Goal: Navigation & Orientation: Find specific page/section

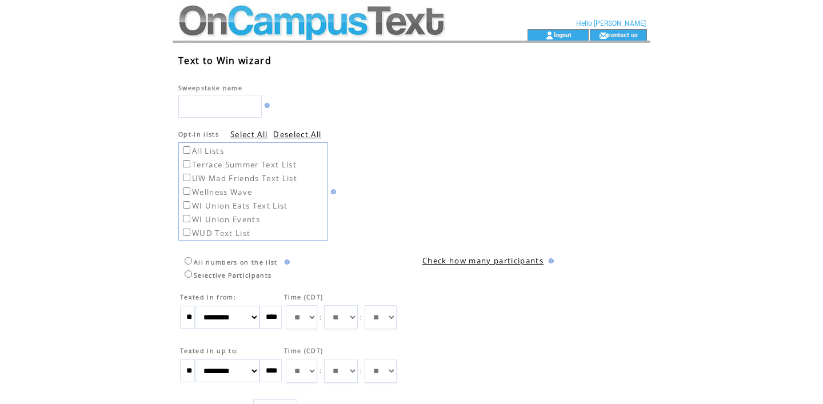
scroll to position [567, 0]
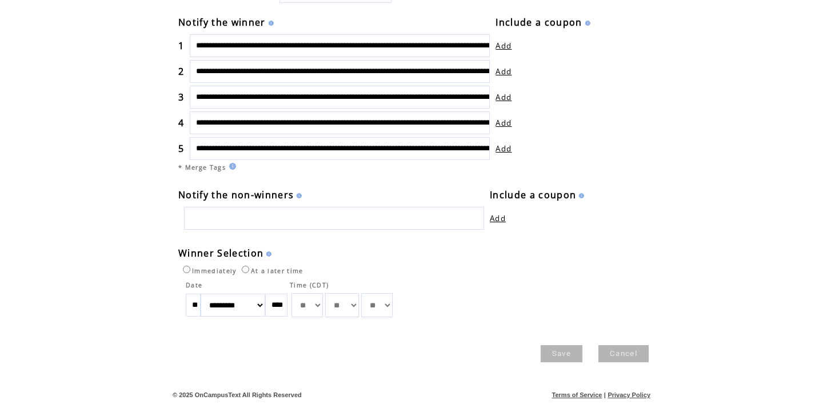
click at [641, 354] on link "Cancel" at bounding box center [623, 353] width 50 height 17
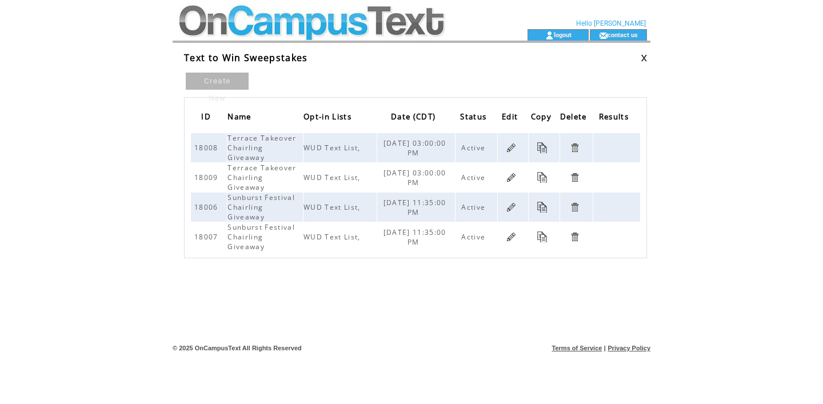
click at [302, 29] on td at bounding box center [330, 34] width 314 height 11
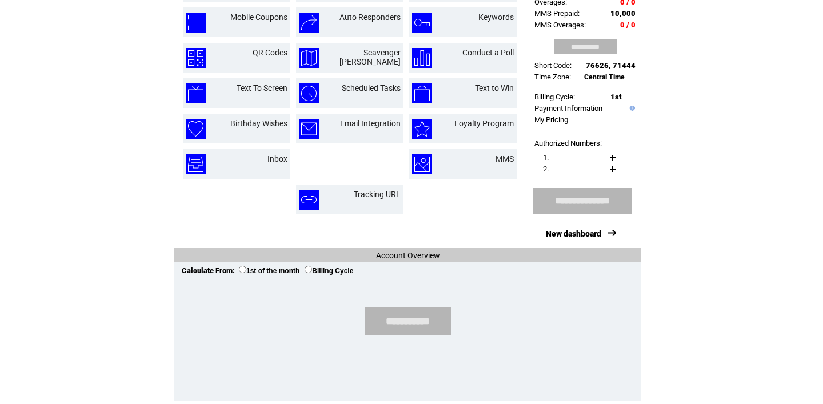
scroll to position [127, 0]
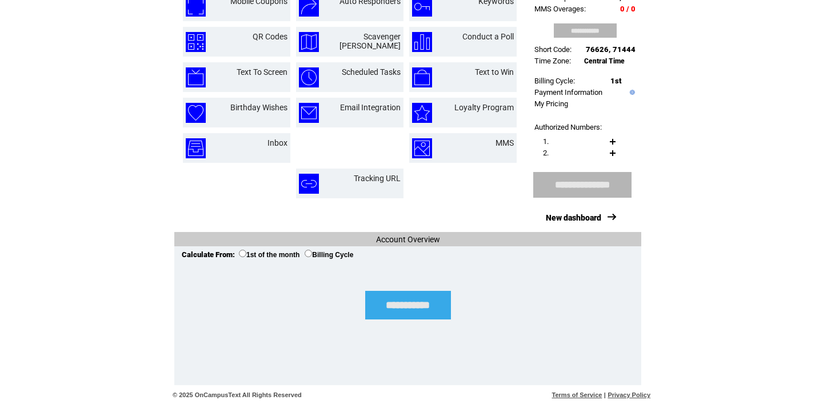
click at [369, 307] on input "**********" at bounding box center [408, 305] width 86 height 29
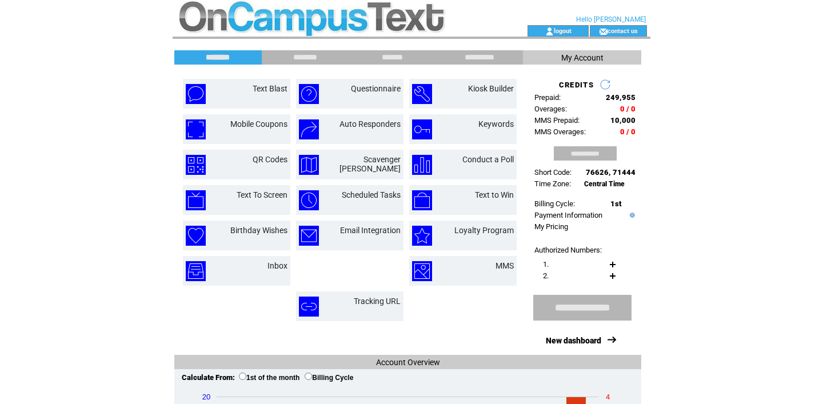
scroll to position [2, 0]
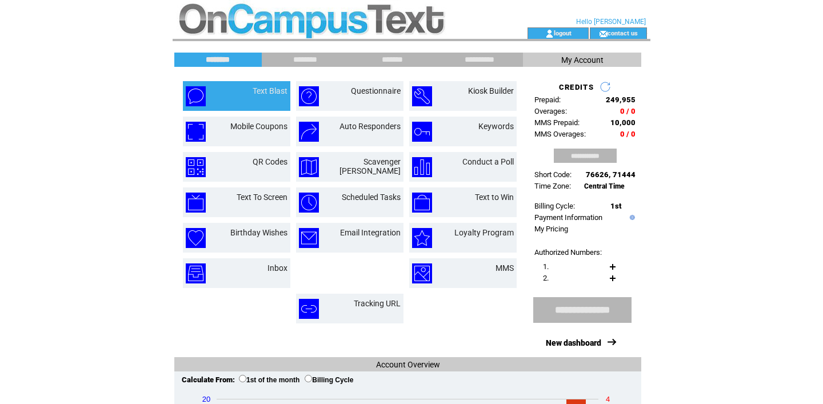
click at [240, 105] on td "Text Blast" at bounding box center [257, 96] width 62 height 20
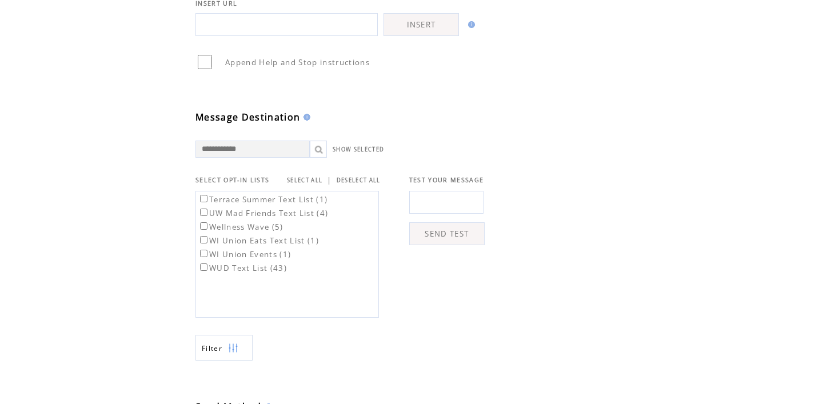
scroll to position [419, 0]
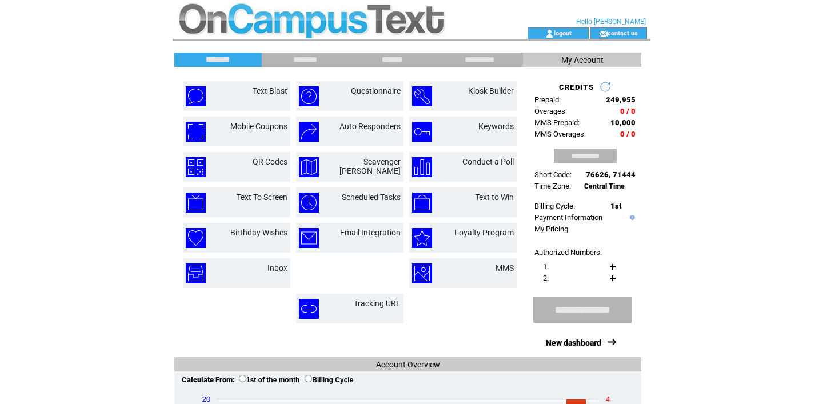
click at [388, 61] on input "*******" at bounding box center [392, 60] width 86 height 10
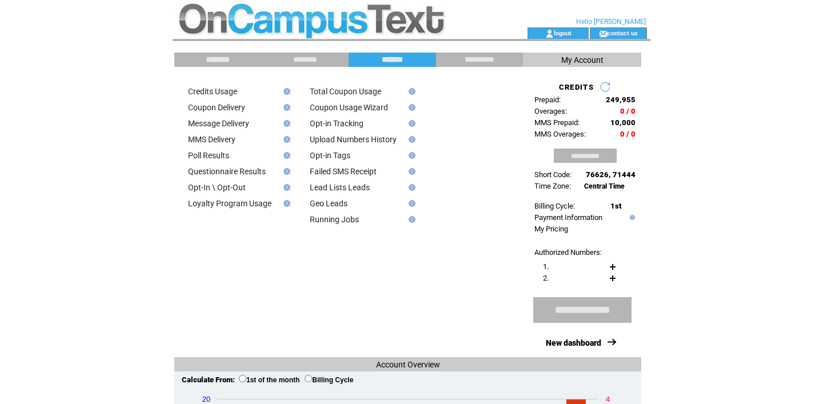
click at [198, 58] on input "********" at bounding box center [218, 60] width 86 height 10
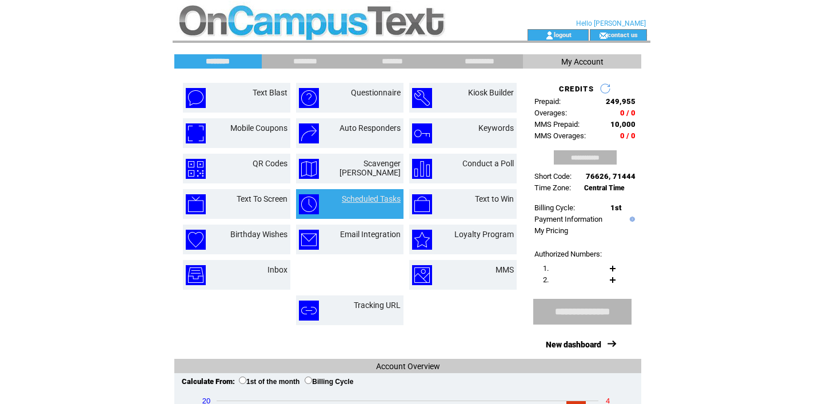
click at [357, 202] on link "Scheduled Tasks" at bounding box center [371, 198] width 59 height 9
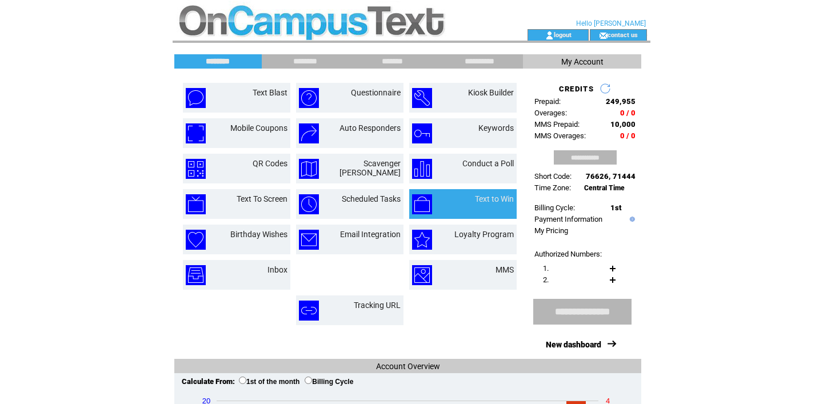
click at [460, 198] on td "Text to Win" at bounding box center [482, 204] width 64 height 20
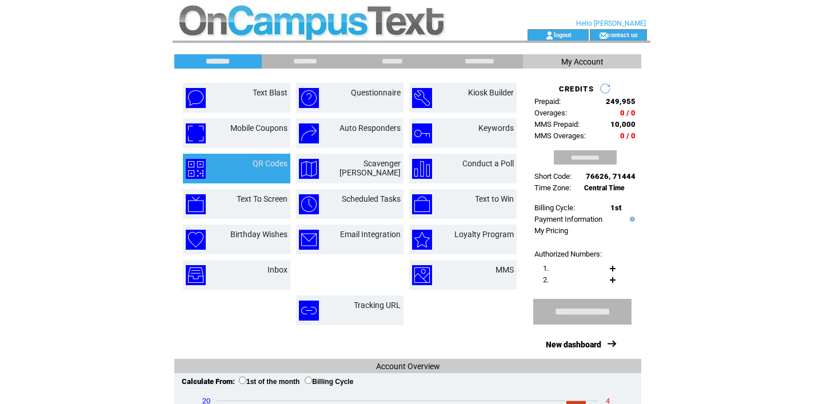
click at [216, 165] on td at bounding box center [206, 169] width 40 height 20
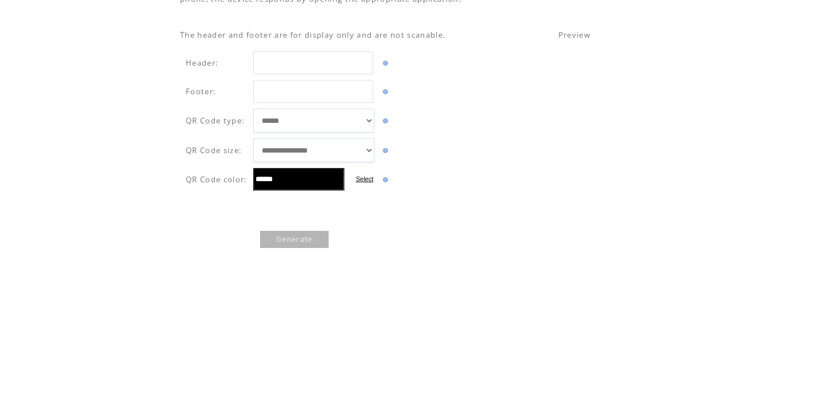
scroll to position [188, 0]
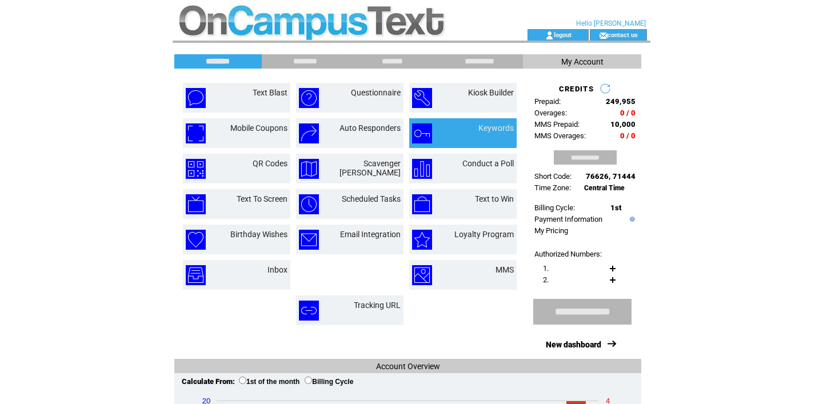
click at [453, 126] on td "Keywords" at bounding box center [483, 133] width 62 height 20
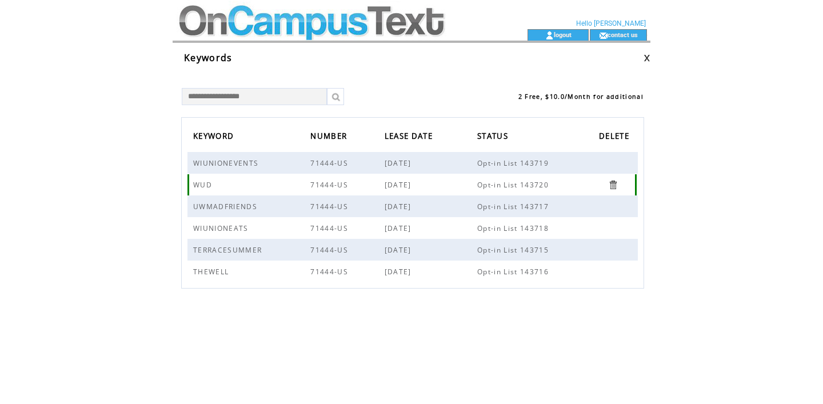
click at [198, 186] on span "WUD" at bounding box center [204, 185] width 22 height 10
click at [345, 180] on span "71444-US" at bounding box center [330, 185] width 41 height 10
